Goal: Complete application form: Complete application form

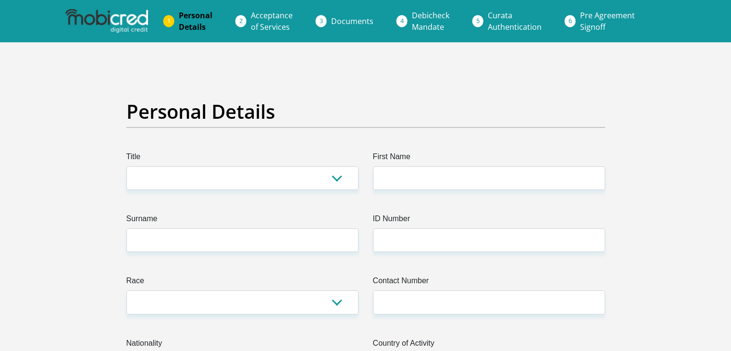
click at [345, 22] on span "Documents" at bounding box center [352, 21] width 42 height 11
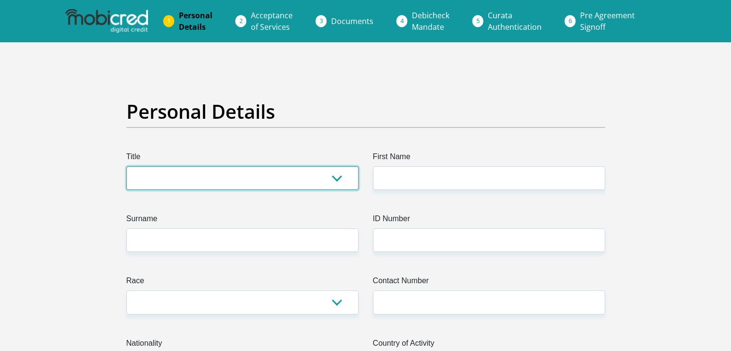
click at [227, 177] on select "Mr Ms Mrs Dr [PERSON_NAME]" at bounding box center [242, 178] width 232 height 24
select select "Mr"
click at [126, 166] on select "Mr Ms Mrs Dr [PERSON_NAME]" at bounding box center [242, 178] width 232 height 24
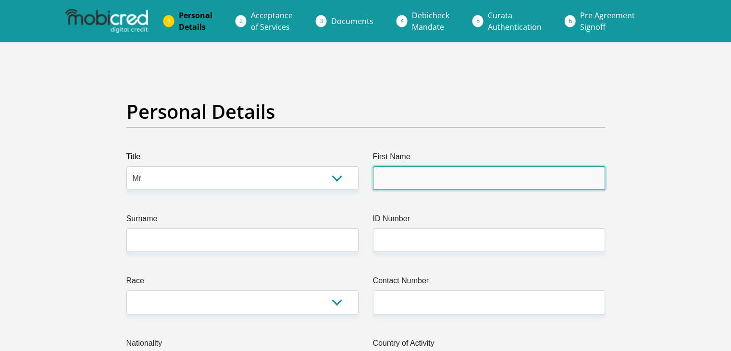
click at [404, 169] on input "First Name" at bounding box center [489, 178] width 232 height 24
type input "Okuhle"
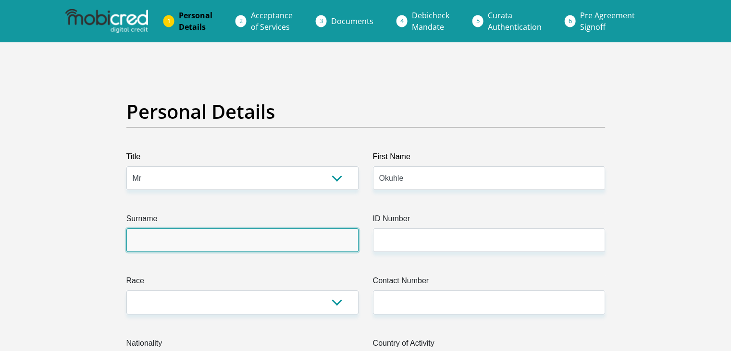
click at [197, 237] on input "Surname" at bounding box center [242, 240] width 232 height 24
type input "masinge"
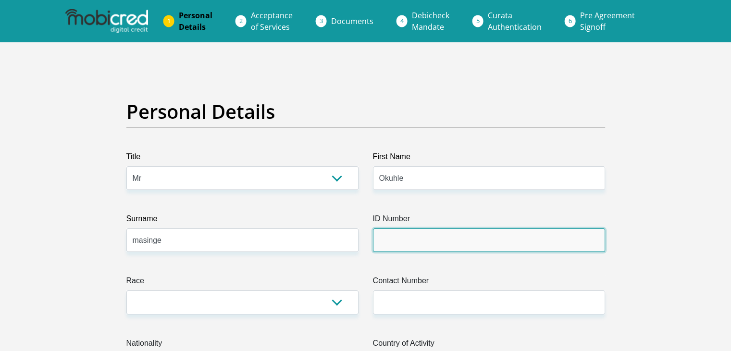
click at [388, 243] on input "ID Number" at bounding box center [489, 240] width 232 height 24
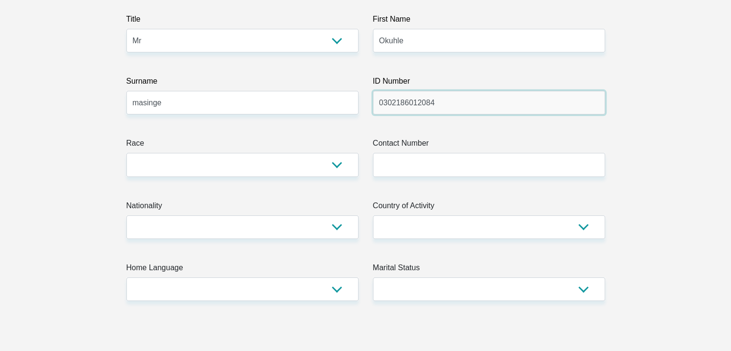
scroll to position [138, 0]
type input "0302186012084"
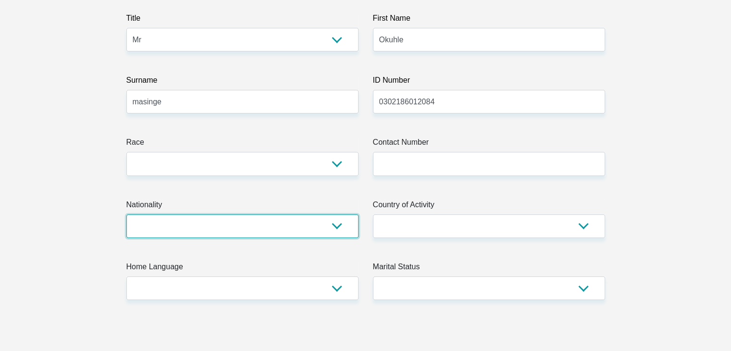
click at [335, 225] on select "[GEOGRAPHIC_DATA] [GEOGRAPHIC_DATA] [GEOGRAPHIC_DATA] [GEOGRAPHIC_DATA] [GEOGRA…" at bounding box center [242, 226] width 232 height 24
select select "ZAF"
click at [126, 214] on select "[GEOGRAPHIC_DATA] [GEOGRAPHIC_DATA] [GEOGRAPHIC_DATA] [GEOGRAPHIC_DATA] [GEOGRA…" at bounding box center [242, 226] width 232 height 24
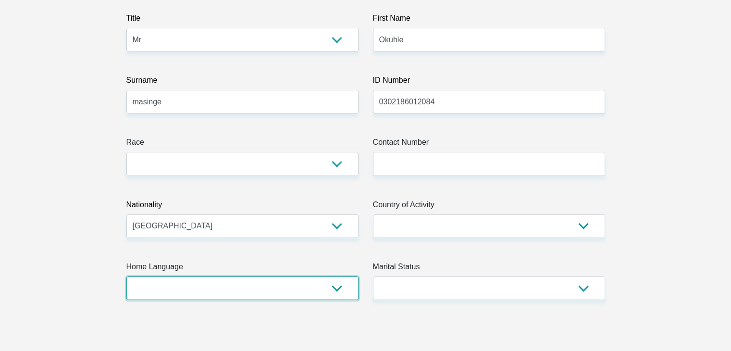
click at [338, 294] on select "Afrikaans English Sepedi South Ndebele Southern Sotho Swati Tsonga Tswana Venda…" at bounding box center [242, 288] width 232 height 24
select select "xho"
click at [126, 276] on select "Afrikaans English Sepedi South Ndebele Southern Sotho Swati Tsonga Tswana Venda…" at bounding box center [242, 288] width 232 height 24
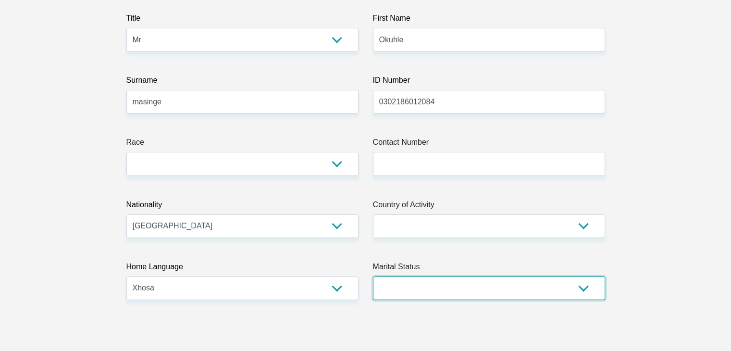
click at [573, 282] on select "Married ANC Single Divorced Widowed Married COP or Customary Law" at bounding box center [489, 288] width 232 height 24
select select "2"
click at [373, 276] on select "Married ANC Single Divorced Widowed Married COP or Customary Law" at bounding box center [489, 288] width 232 height 24
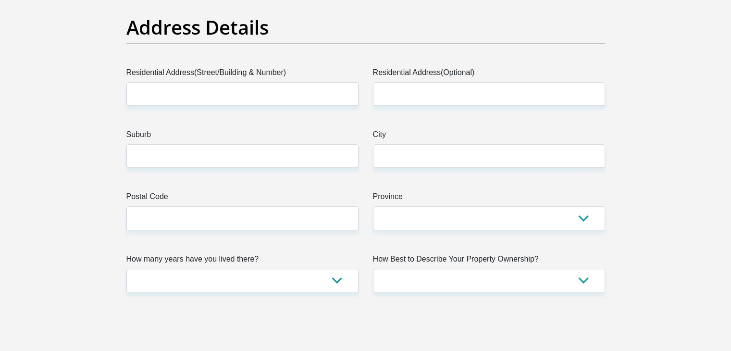
scroll to position [481, 0]
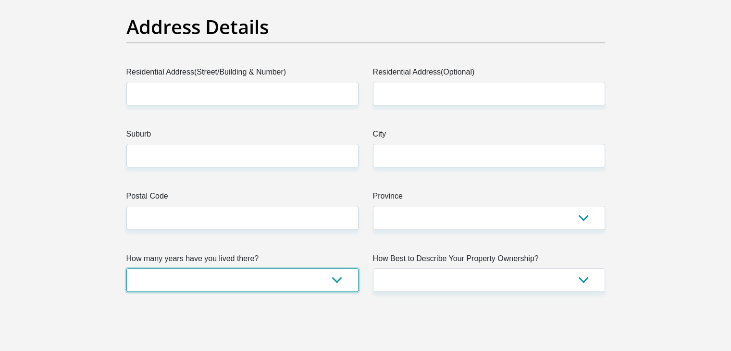
click at [344, 284] on select "less than 1 year 1-3 years 3-5 years 5+ years" at bounding box center [242, 280] width 232 height 24
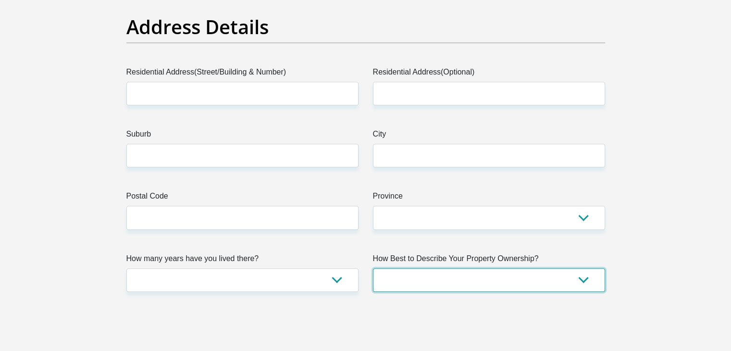
click at [592, 285] on select "Owned Rented Family Owned Company Dwelling" at bounding box center [489, 280] width 232 height 24
select select "parents"
click at [373, 268] on select "Owned Rented Family Owned Company Dwelling" at bounding box center [489, 280] width 232 height 24
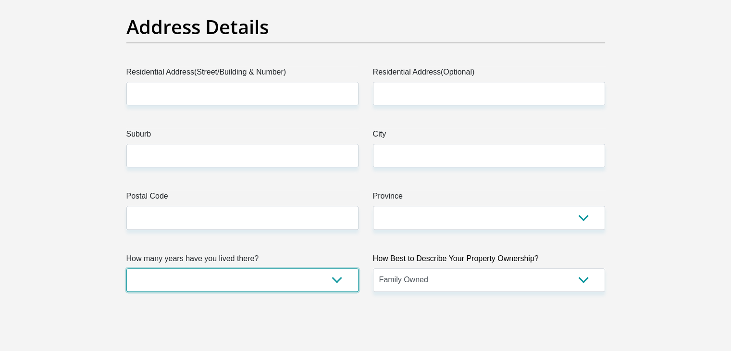
click at [343, 279] on select "less than 1 year 1-3 years 3-5 years 5+ years" at bounding box center [242, 280] width 232 height 24
select select "5"
click at [126, 268] on select "less than 1 year 1-3 years 3-5 years 5+ years" at bounding box center [242, 280] width 232 height 24
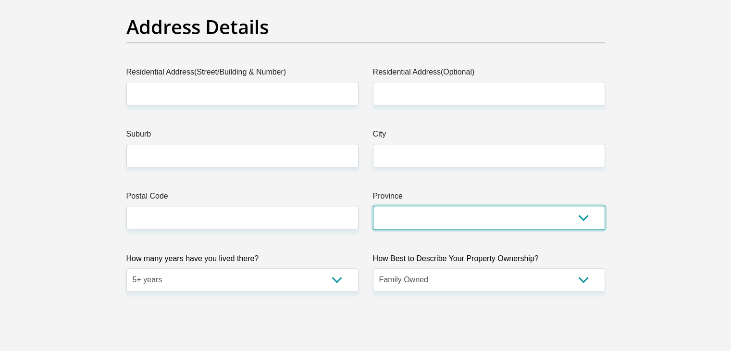
click at [591, 214] on select "Eastern Cape Free State [GEOGRAPHIC_DATA] [GEOGRAPHIC_DATA][DATE] [GEOGRAPHIC_D…" at bounding box center [489, 218] width 232 height 24
select select "Gauteng"
click at [373, 206] on select "Eastern Cape Free State [GEOGRAPHIC_DATA] [GEOGRAPHIC_DATA][DATE] [GEOGRAPHIC_D…" at bounding box center [489, 218] width 232 height 24
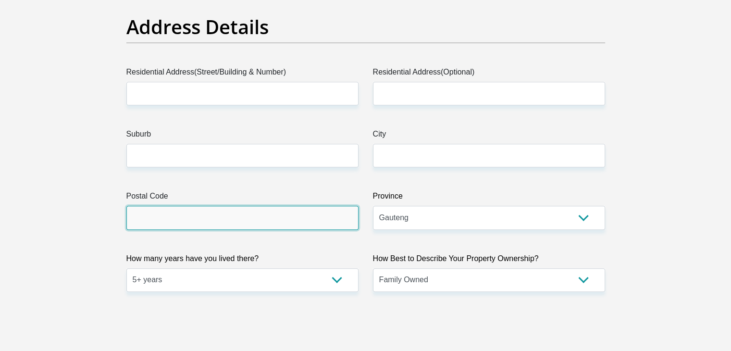
click at [275, 220] on input "Postal Code" at bounding box center [242, 218] width 232 height 24
type input "1431"
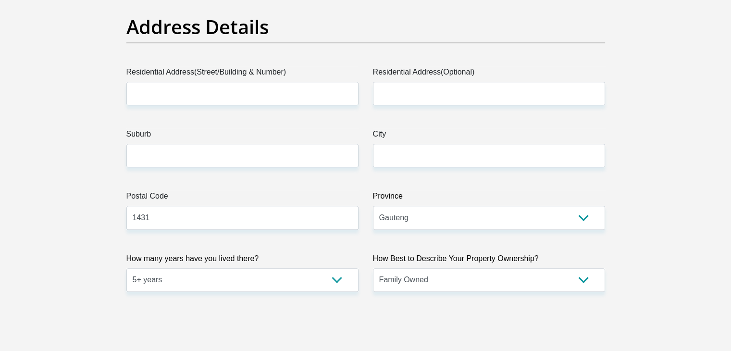
select select "ZAF"
type input "2593"
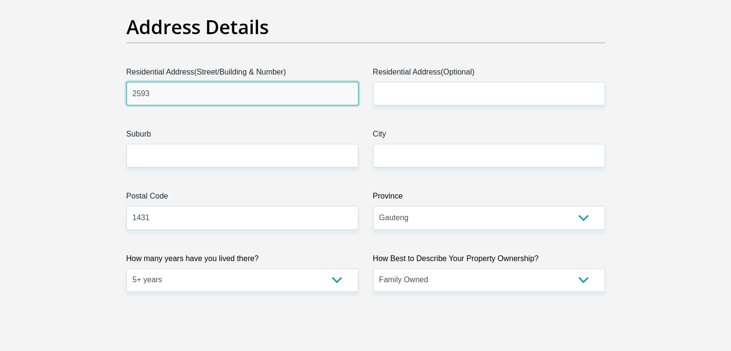
type input "[GEOGRAPHIC_DATA]"
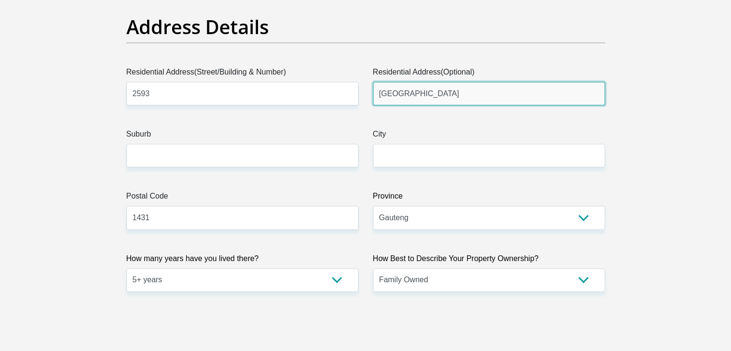
type input "[GEOGRAPHIC_DATA]"
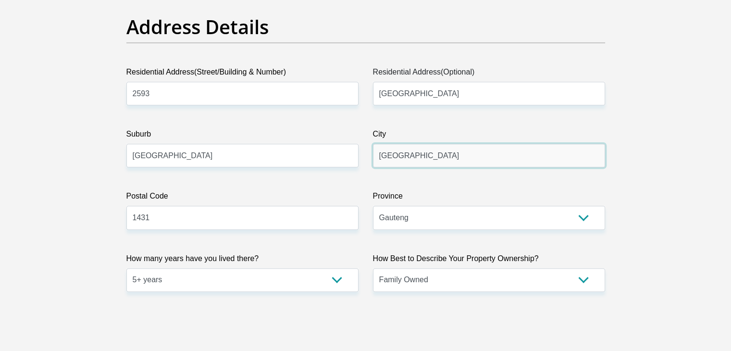
click at [475, 162] on input "[GEOGRAPHIC_DATA]" at bounding box center [489, 156] width 232 height 24
type input "K"
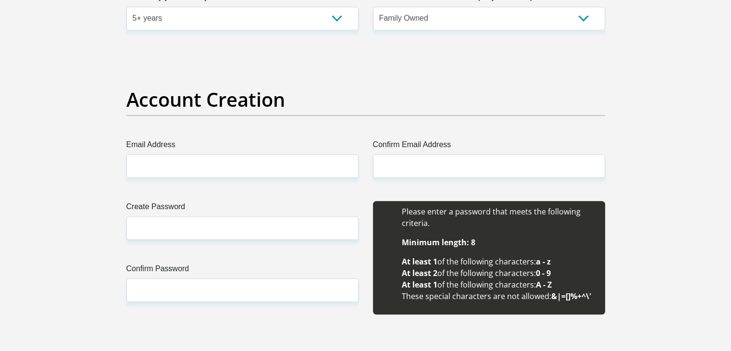
scroll to position [743, 0]
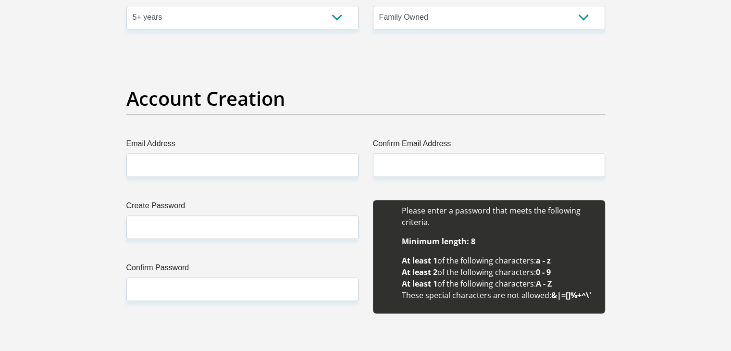
type input "[GEOGRAPHIC_DATA]"
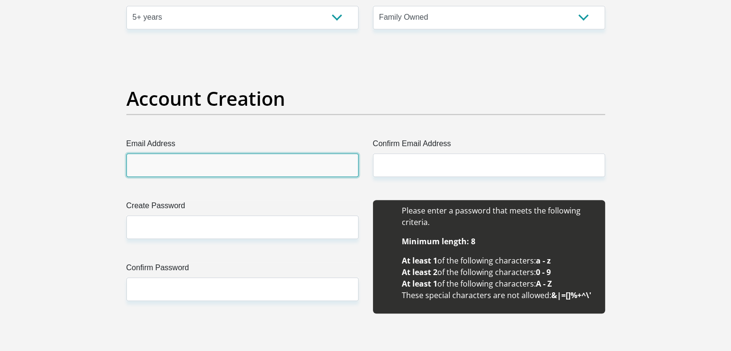
click at [285, 163] on input "Email Address" at bounding box center [242, 165] width 232 height 24
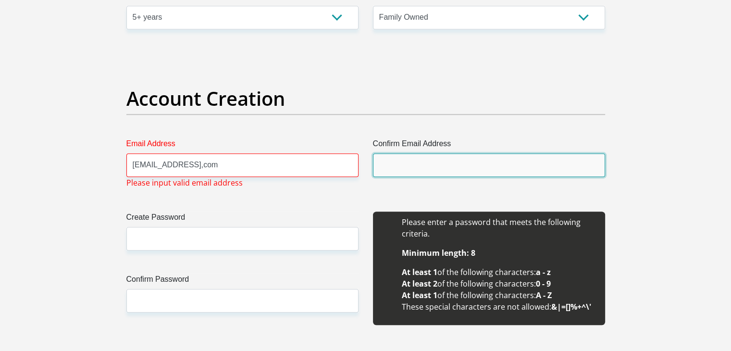
click at [390, 163] on input "Confirm Email Address" at bounding box center [489, 165] width 232 height 24
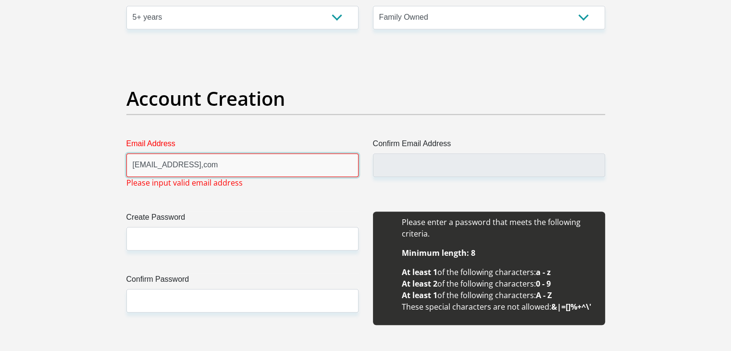
click at [232, 165] on input "[EMAIL_ADDRESS],com" at bounding box center [242, 165] width 232 height 24
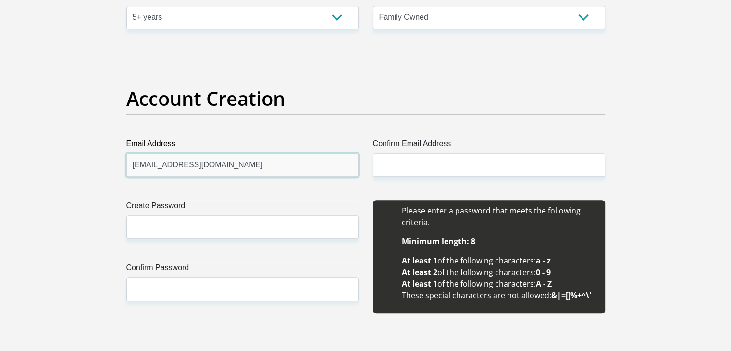
type input "[EMAIL_ADDRESS][DOMAIN_NAME]"
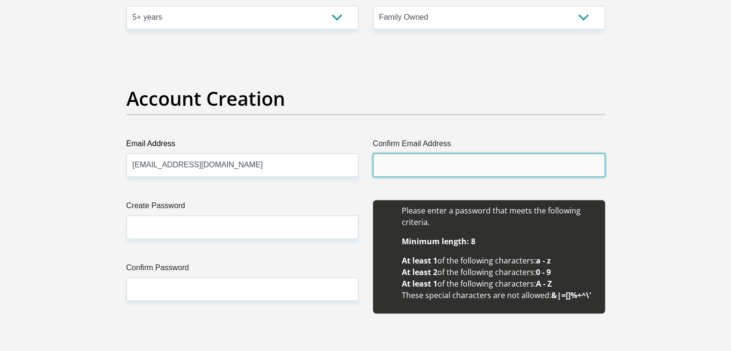
click at [395, 168] on input "Confirm Email Address" at bounding box center [489, 165] width 232 height 24
type input "[EMAIL_ADDRESS][DOMAIN_NAME]"
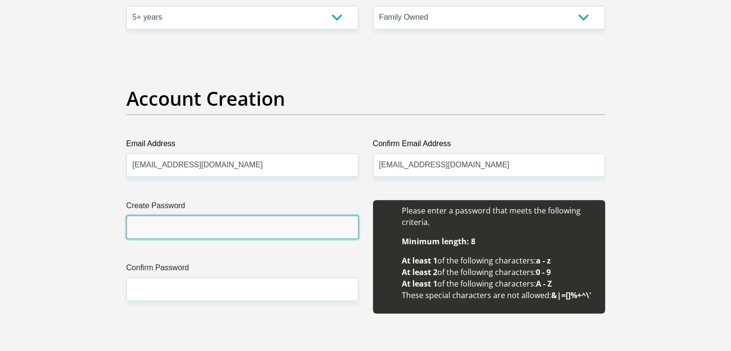
click at [191, 231] on input "Create Password" at bounding box center [242, 227] width 232 height 24
type input "0603398036Dt_2023"
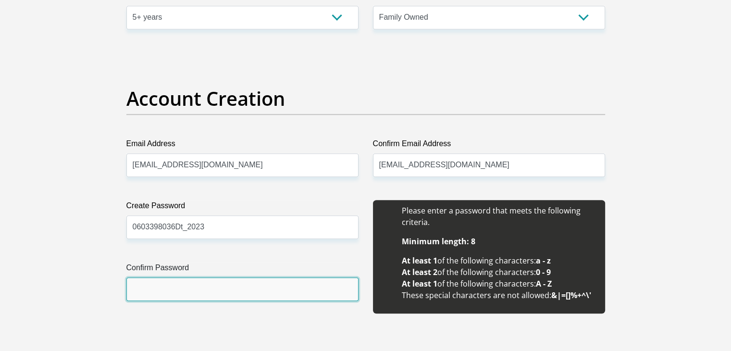
click at [175, 288] on input "Confirm Password" at bounding box center [242, 289] width 232 height 24
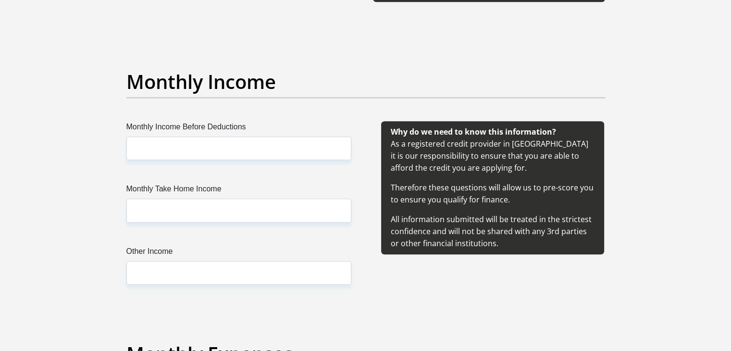
scroll to position [1055, 0]
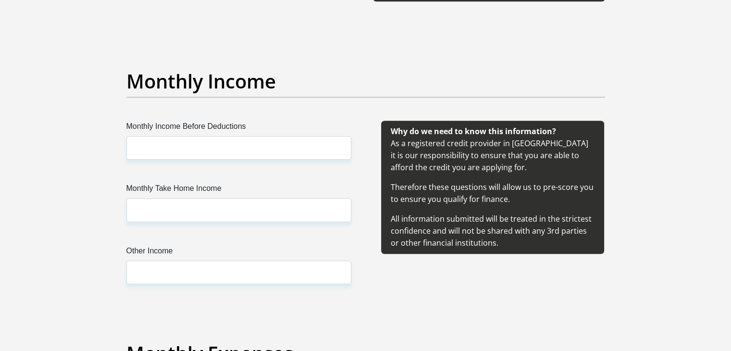
type input "0603398036Dt_2023"
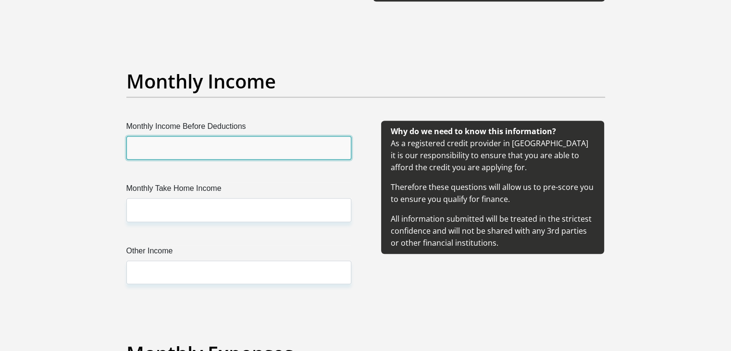
click at [319, 150] on input "Monthly Income Before Deductions" at bounding box center [238, 148] width 225 height 24
type input "5000"
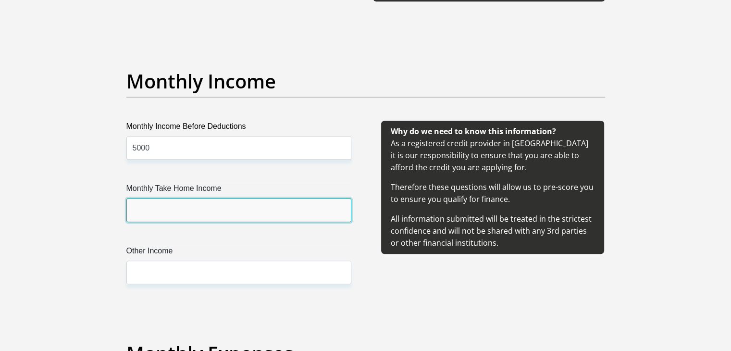
click at [178, 212] on input "Monthly Take Home Income" at bounding box center [238, 210] width 225 height 24
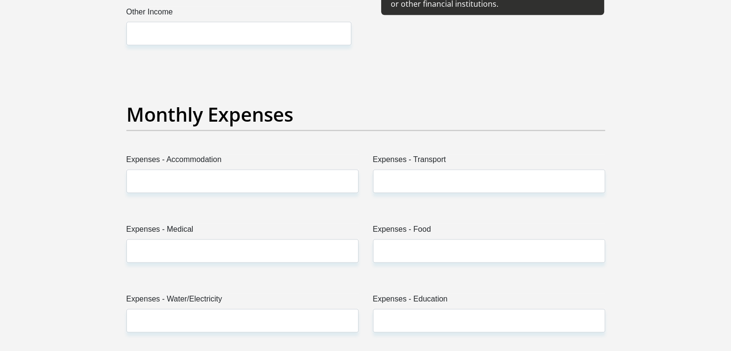
scroll to position [1313, 0]
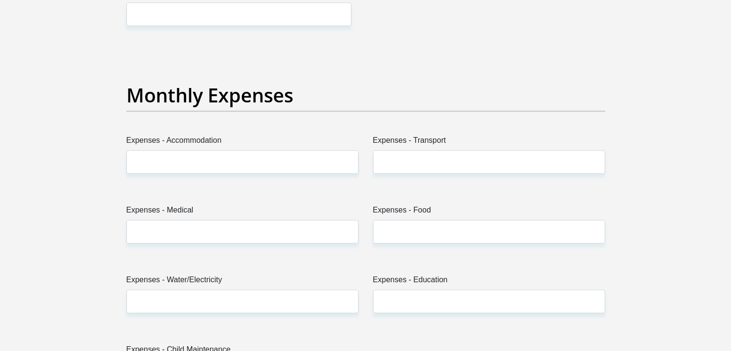
type input "5000"
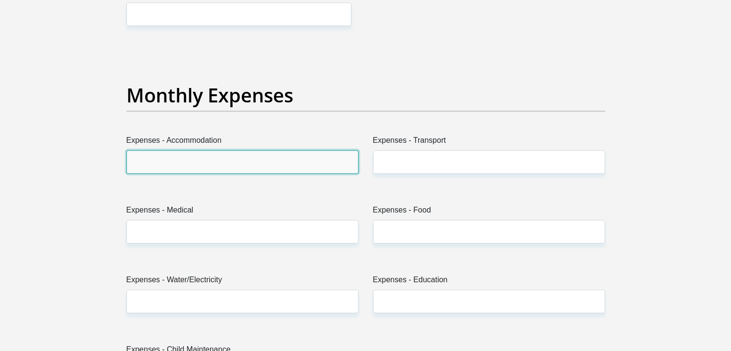
click at [238, 164] on input "Expenses - Accommodation" at bounding box center [242, 162] width 232 height 24
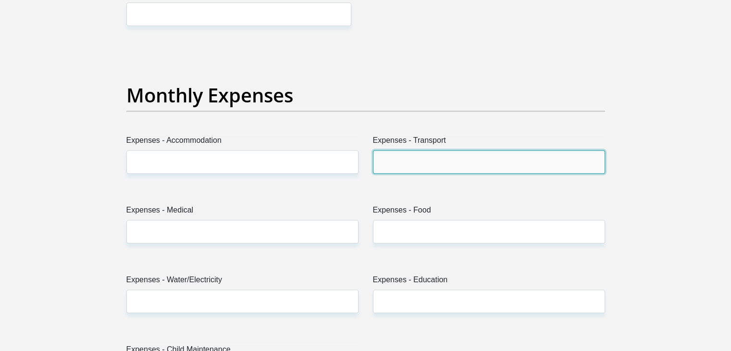
click at [399, 155] on input "Expenses - Transport" at bounding box center [489, 162] width 232 height 24
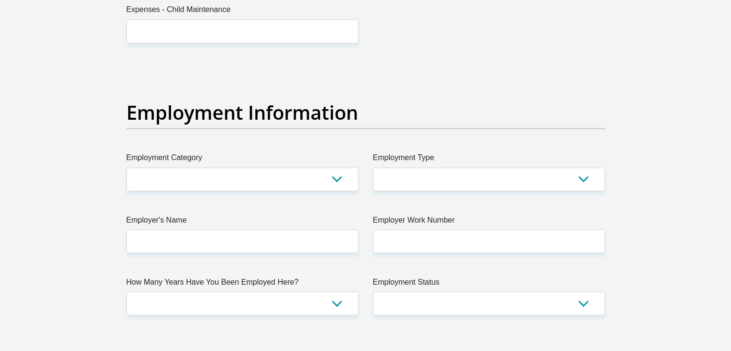
scroll to position [1657, 0]
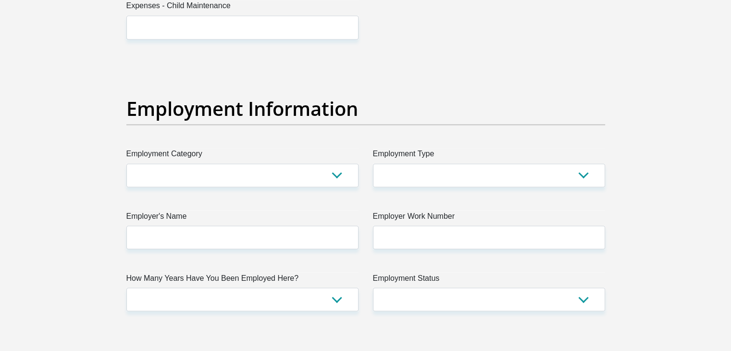
type input "1000"
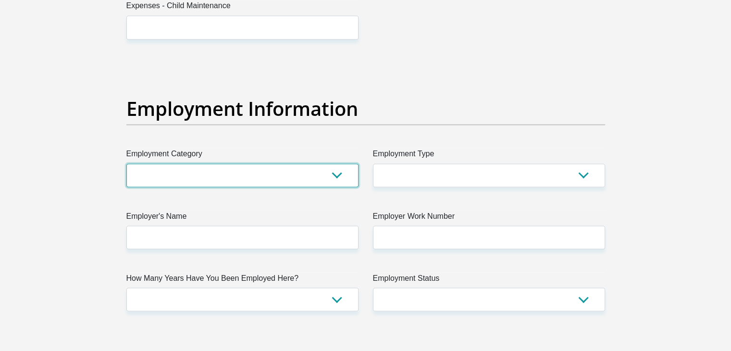
click at [331, 173] on select "AGRICULTURE ALCOHOL & TOBACCO CONSTRUCTION MATERIALS METALLURGY EQUIPMENT FOR R…" at bounding box center [242, 175] width 232 height 24
click at [183, 175] on select "AGRICULTURE ALCOHOL & TOBACCO CONSTRUCTION MATERIALS METALLURGY EQUIPMENT FOR R…" at bounding box center [242, 175] width 232 height 24
click at [338, 164] on select "AGRICULTURE ALCOHOL & TOBACCO CONSTRUCTION MATERIALS METALLURGY EQUIPMENT FOR R…" at bounding box center [242, 175] width 232 height 24
select select "53"
click at [126, 163] on select "AGRICULTURE ALCOHOL & TOBACCO CONSTRUCTION MATERIALS METALLURGY EQUIPMENT FOR R…" at bounding box center [242, 175] width 232 height 24
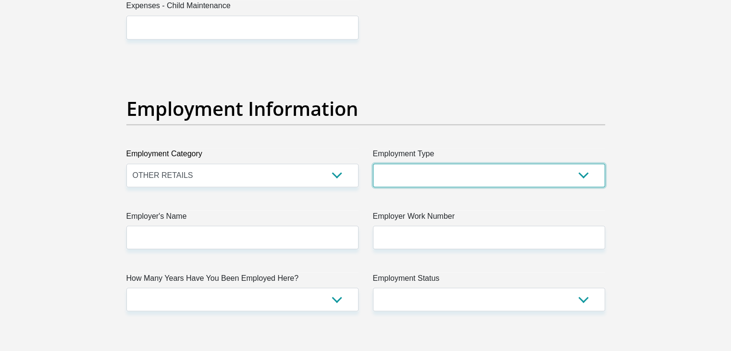
click at [489, 172] on select "College/Lecturer Craft Seller Creative Driver Executive Farmer Forces - Non Com…" at bounding box center [489, 175] width 232 height 24
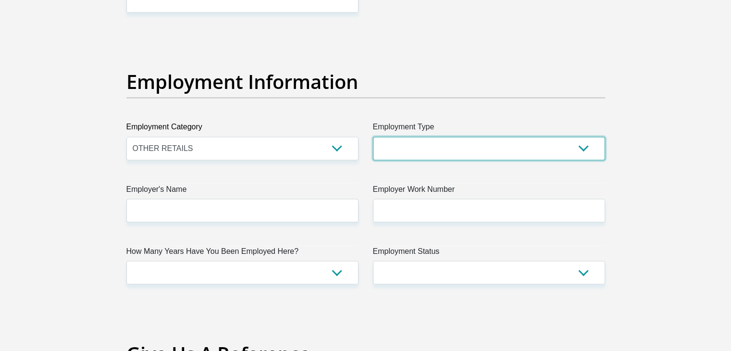
scroll to position [1685, 0]
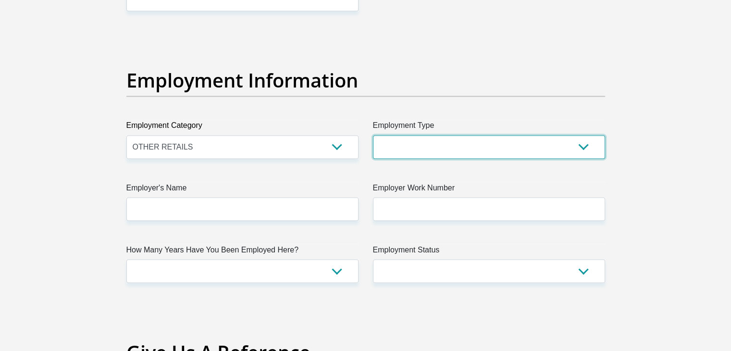
click at [502, 152] on select "College/Lecturer Craft Seller Creative Driver Executive Farmer Forces - Non Com…" at bounding box center [489, 147] width 232 height 24
select select "Labourer"
click at [373, 135] on select "College/Lecturer Craft Seller Creative Driver Executive Farmer Forces - Non Com…" at bounding box center [489, 147] width 232 height 24
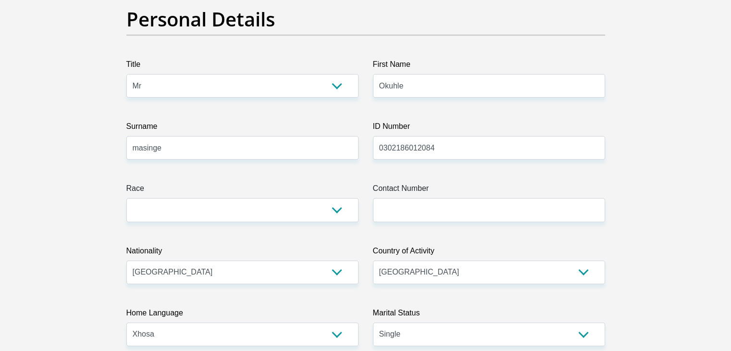
scroll to position [0, 0]
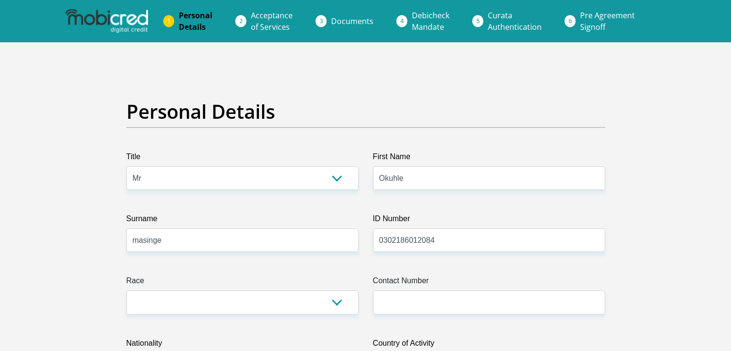
click at [274, 31] on span "Acceptance of Services" at bounding box center [272, 21] width 42 height 22
click at [311, 27] on li "Acceptance of Services" at bounding box center [283, 21] width 80 height 31
click at [341, 24] on span "Documents" at bounding box center [352, 21] width 42 height 11
